Goal: Task Accomplishment & Management: Use online tool/utility

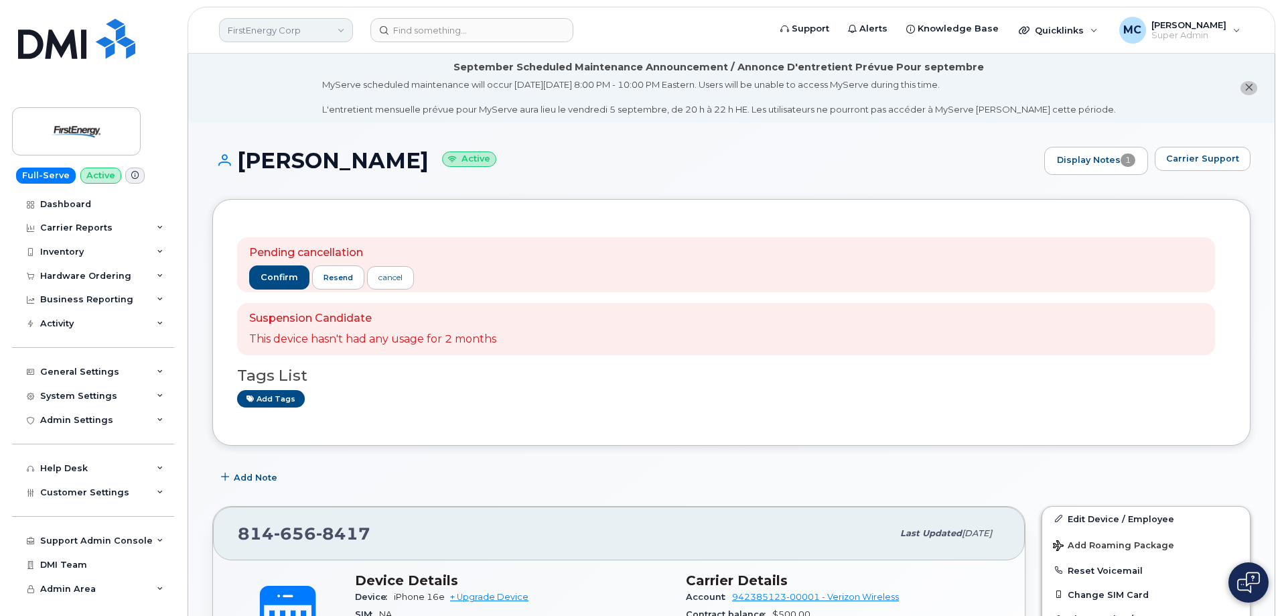
click at [327, 32] on link "FirstEnergy Corp" at bounding box center [286, 30] width 134 height 24
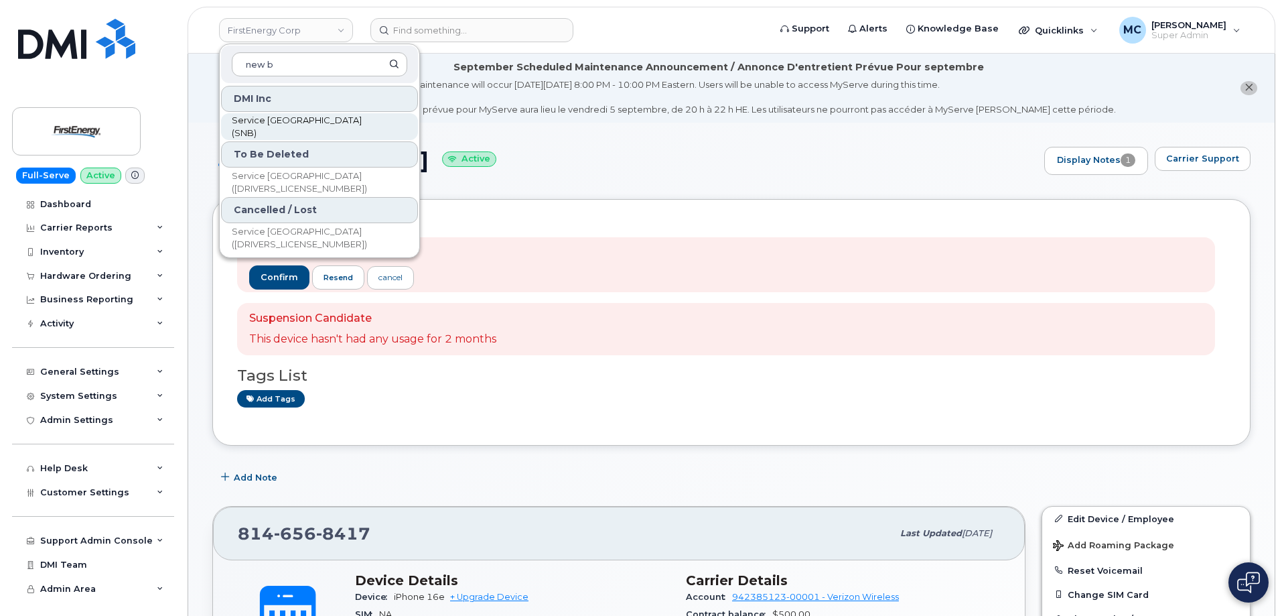
type input "new b"
click at [307, 126] on span "Service New Brunswick (SNB)" at bounding box center [309, 127] width 154 height 26
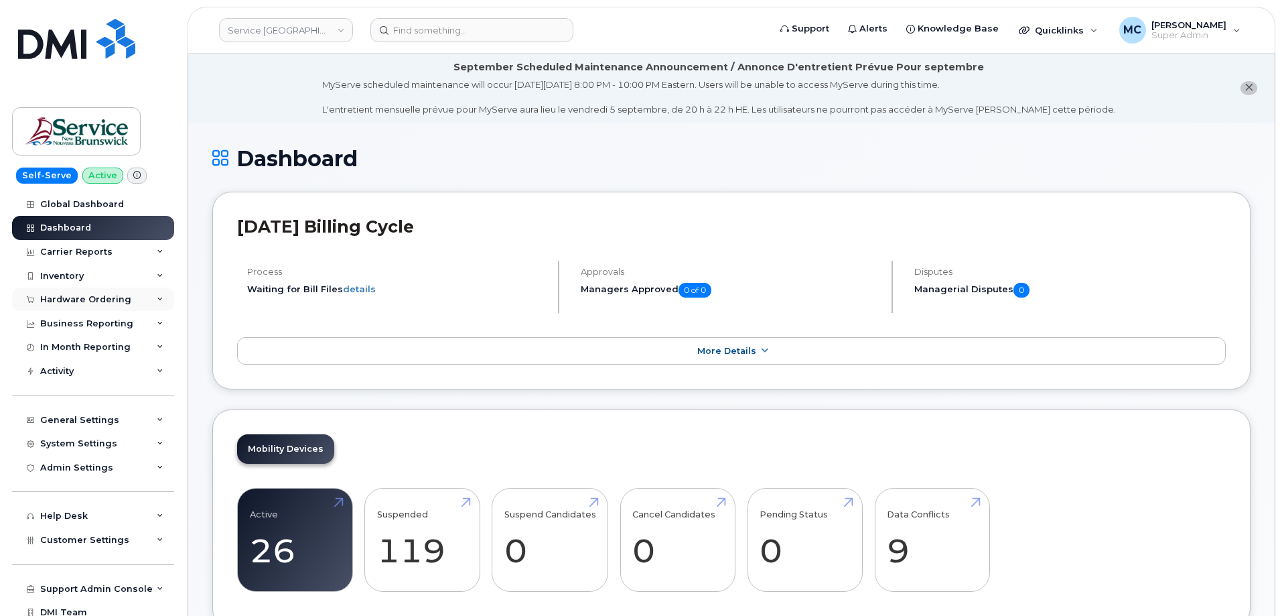
click at [107, 296] on div "Hardware Ordering" at bounding box center [85, 299] width 91 height 11
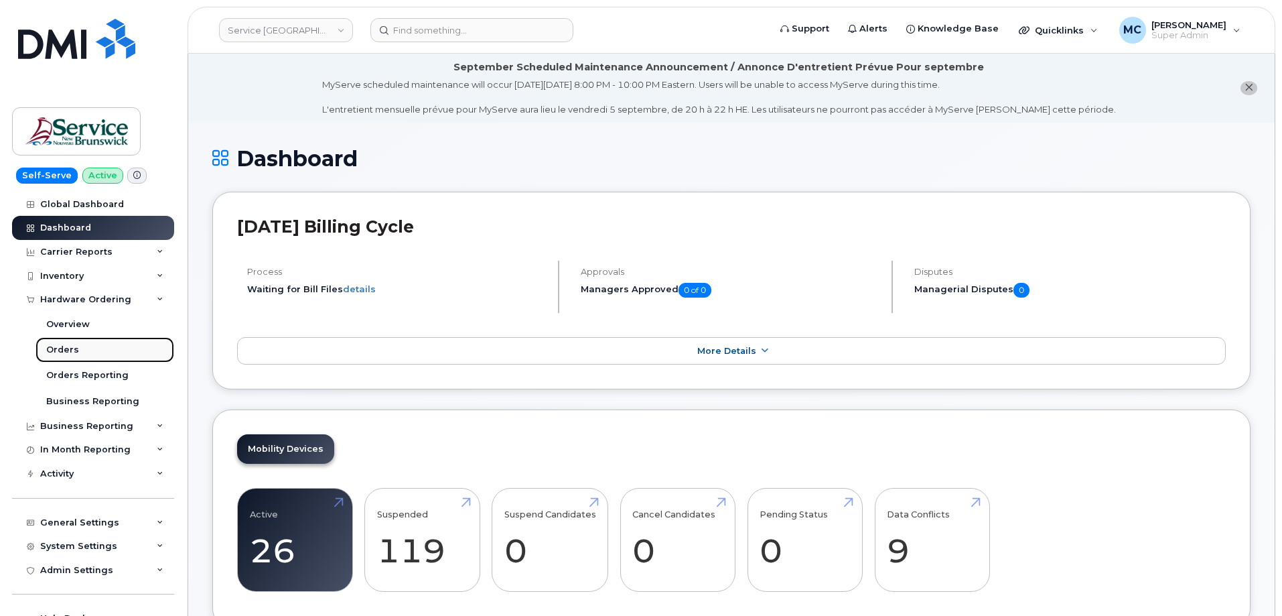
click at [96, 348] on link "Orders" at bounding box center [105, 349] width 139 height 25
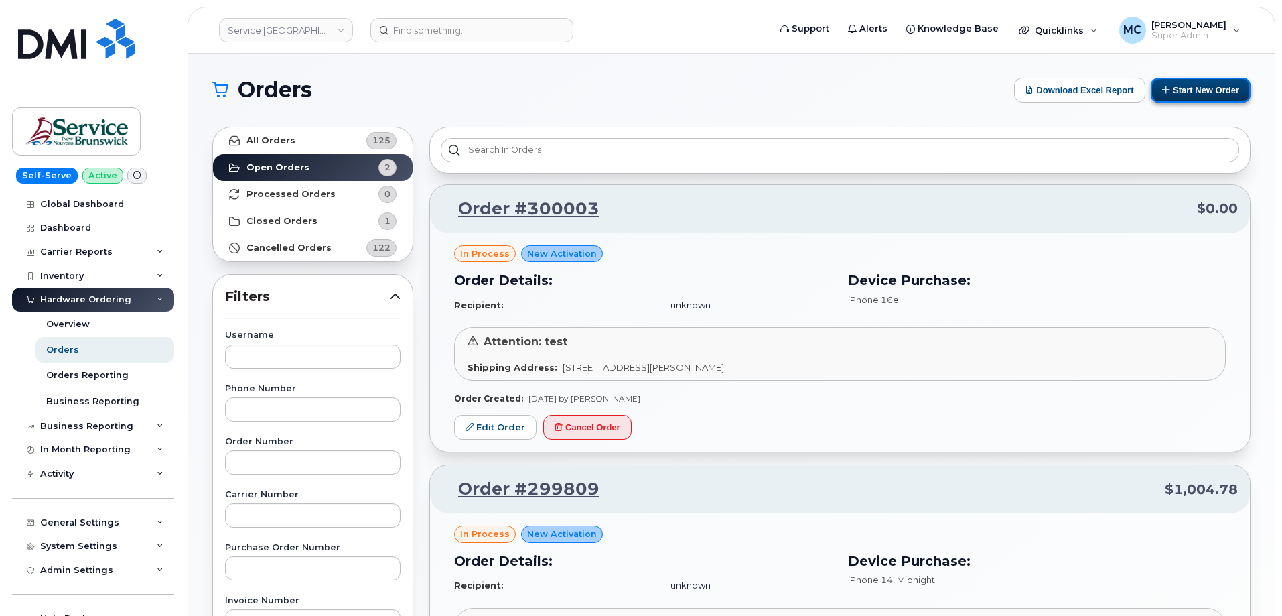
click at [1192, 87] on button "Start New Order" at bounding box center [1201, 90] width 100 height 25
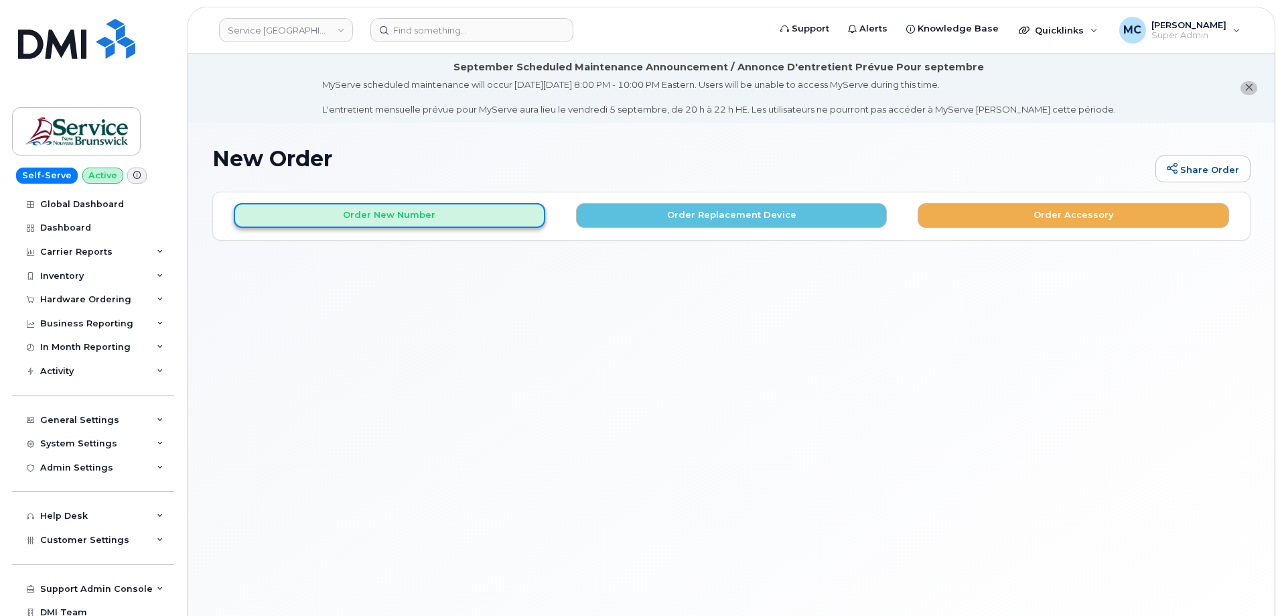
click at [430, 204] on button "Order New Number" at bounding box center [390, 215] width 312 height 25
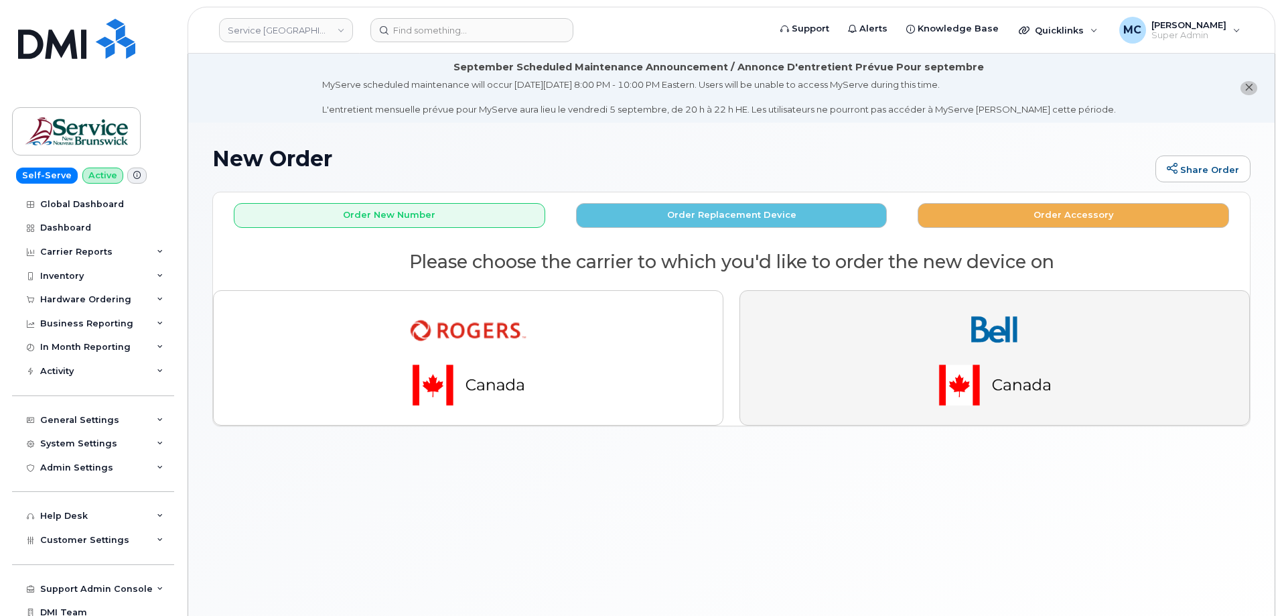
click at [929, 324] on img "button" at bounding box center [995, 358] width 188 height 113
